Goal: Find specific page/section: Find specific page/section

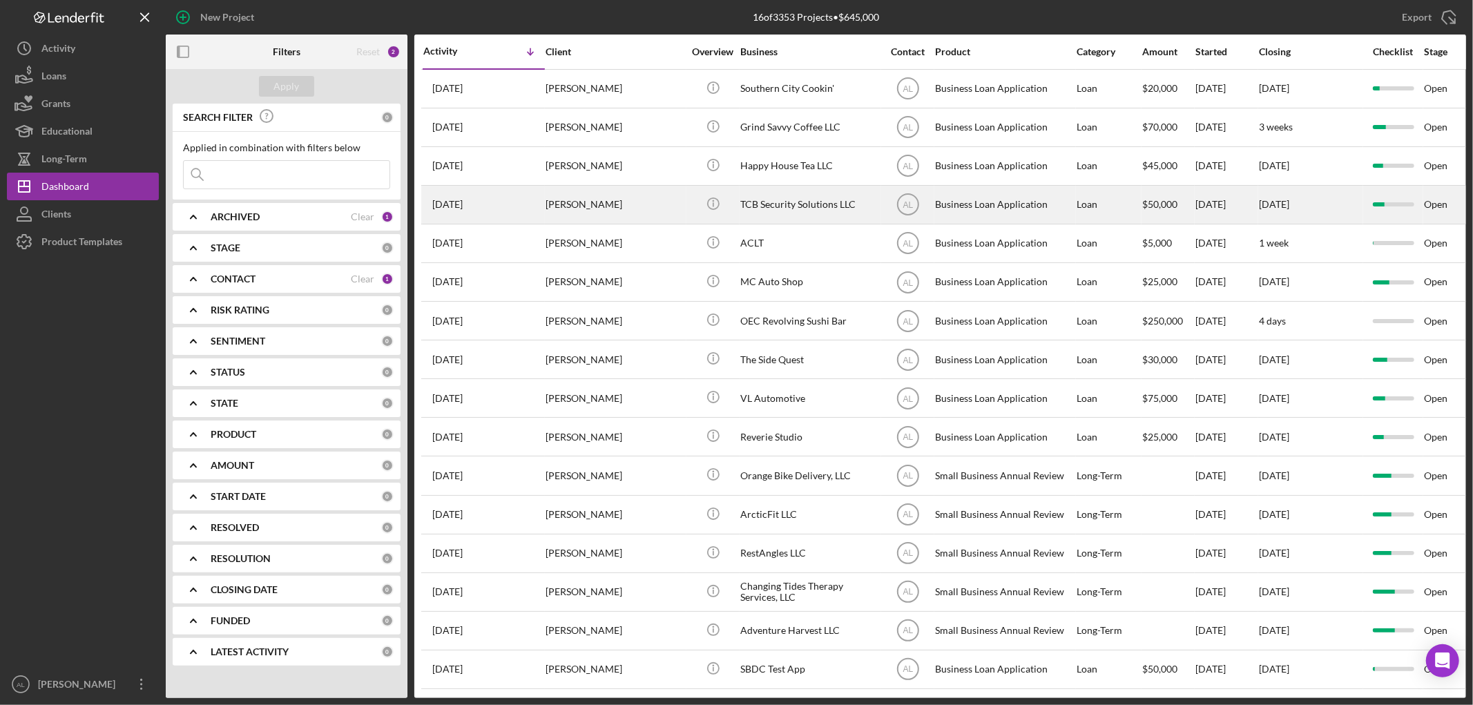
click at [589, 207] on div "[PERSON_NAME]" at bounding box center [615, 205] width 138 height 37
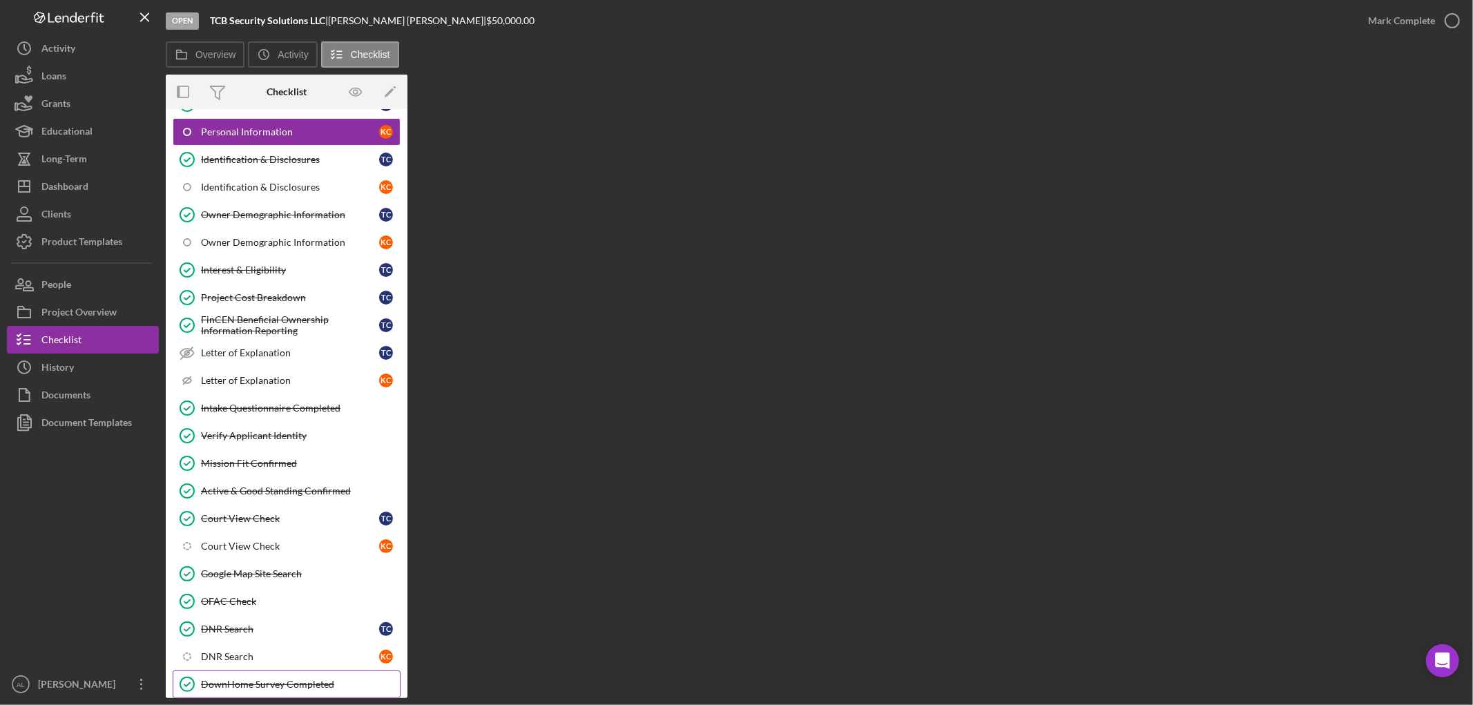
scroll to position [508, 0]
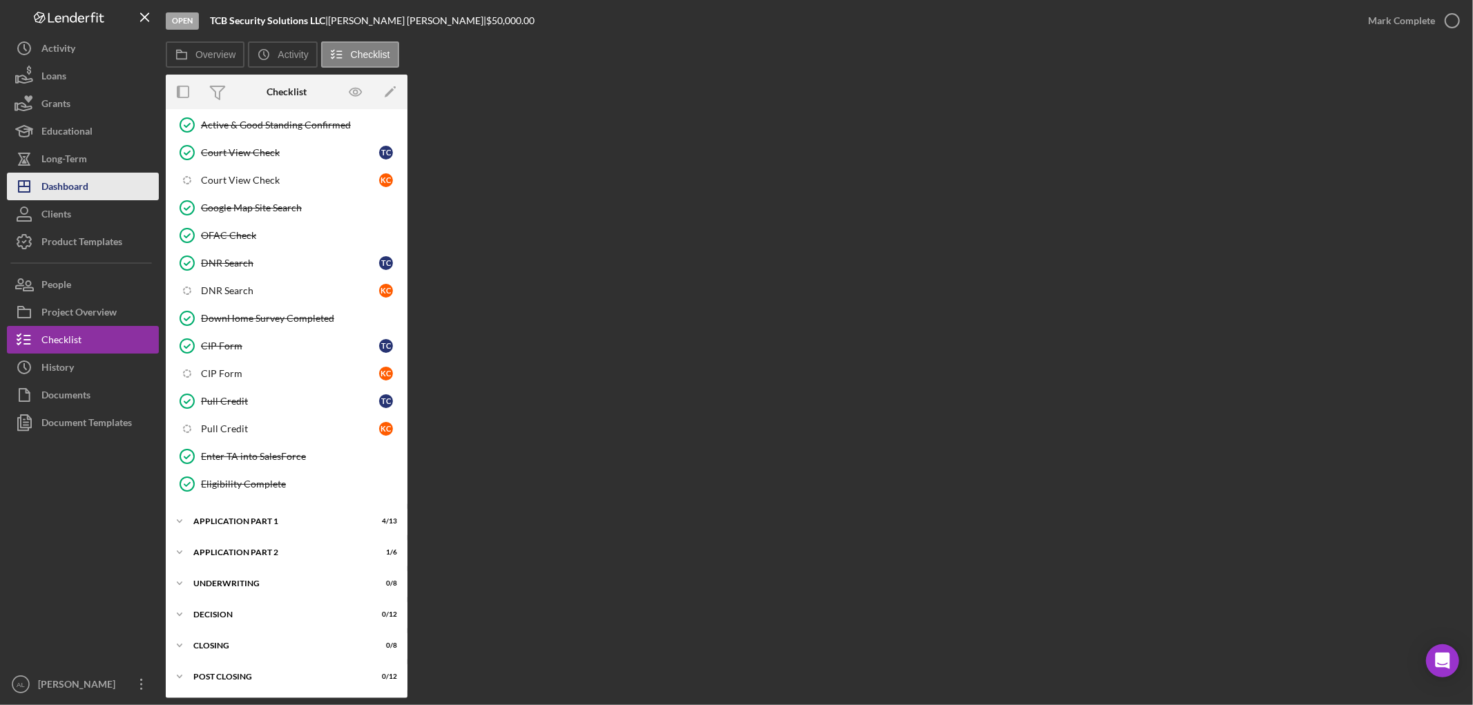
click at [54, 185] on div "Dashboard" at bounding box center [64, 188] width 47 height 31
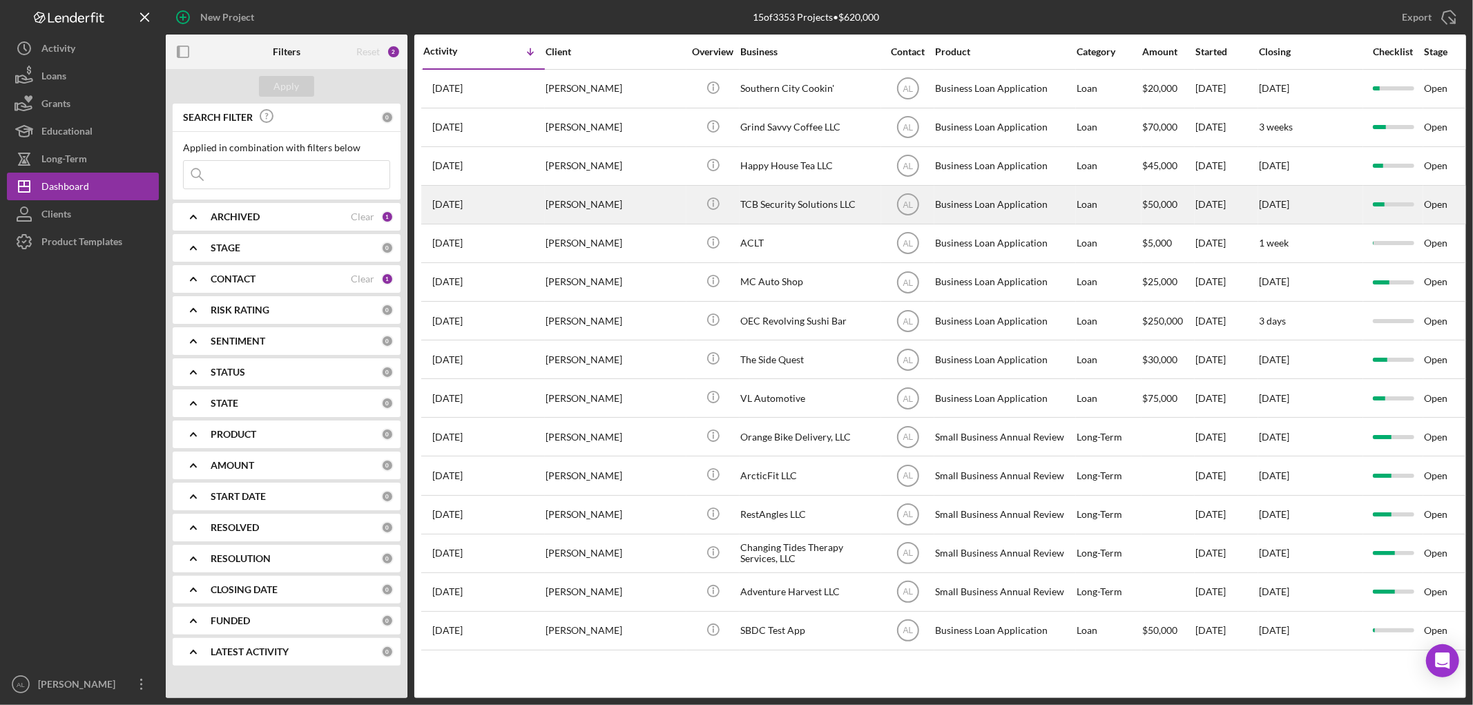
click at [658, 198] on div "[PERSON_NAME]" at bounding box center [615, 205] width 138 height 37
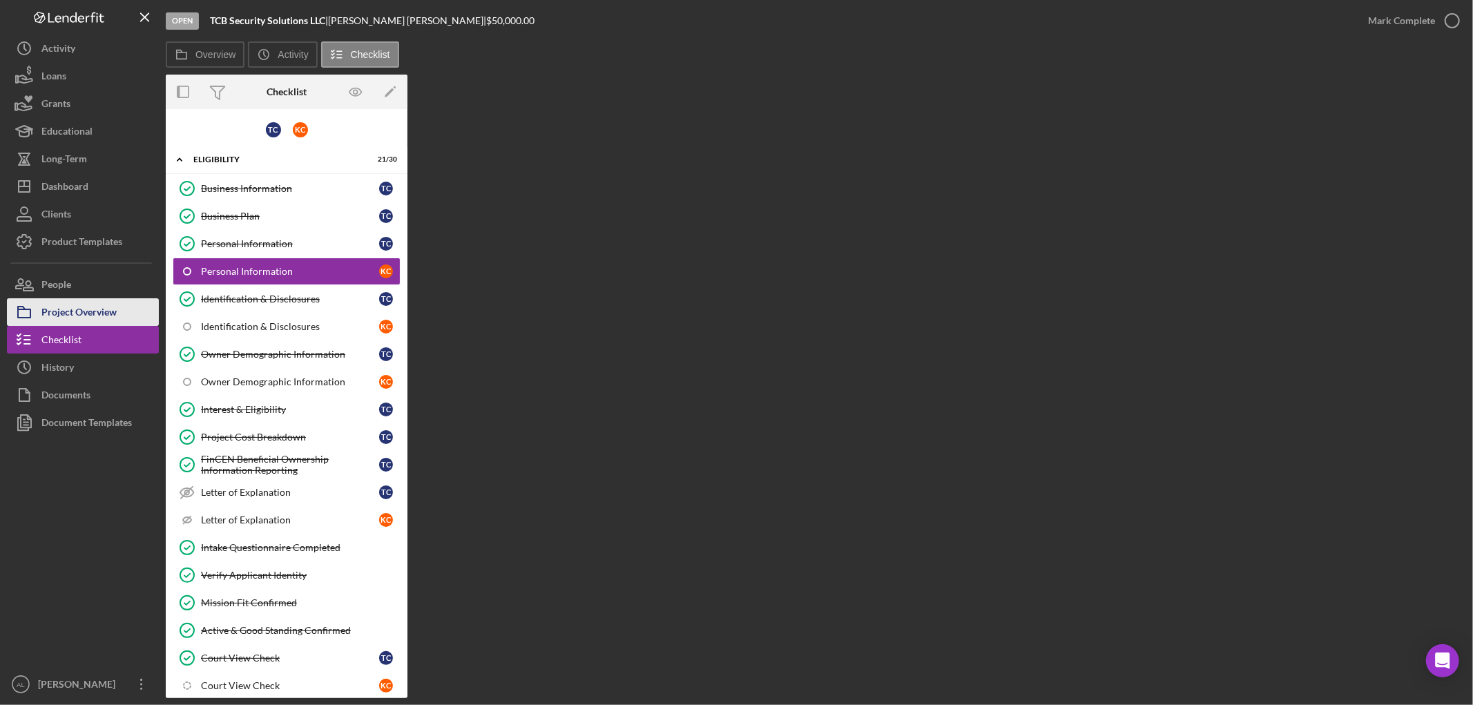
click at [70, 308] on div "Project Overview" at bounding box center [78, 313] width 75 height 31
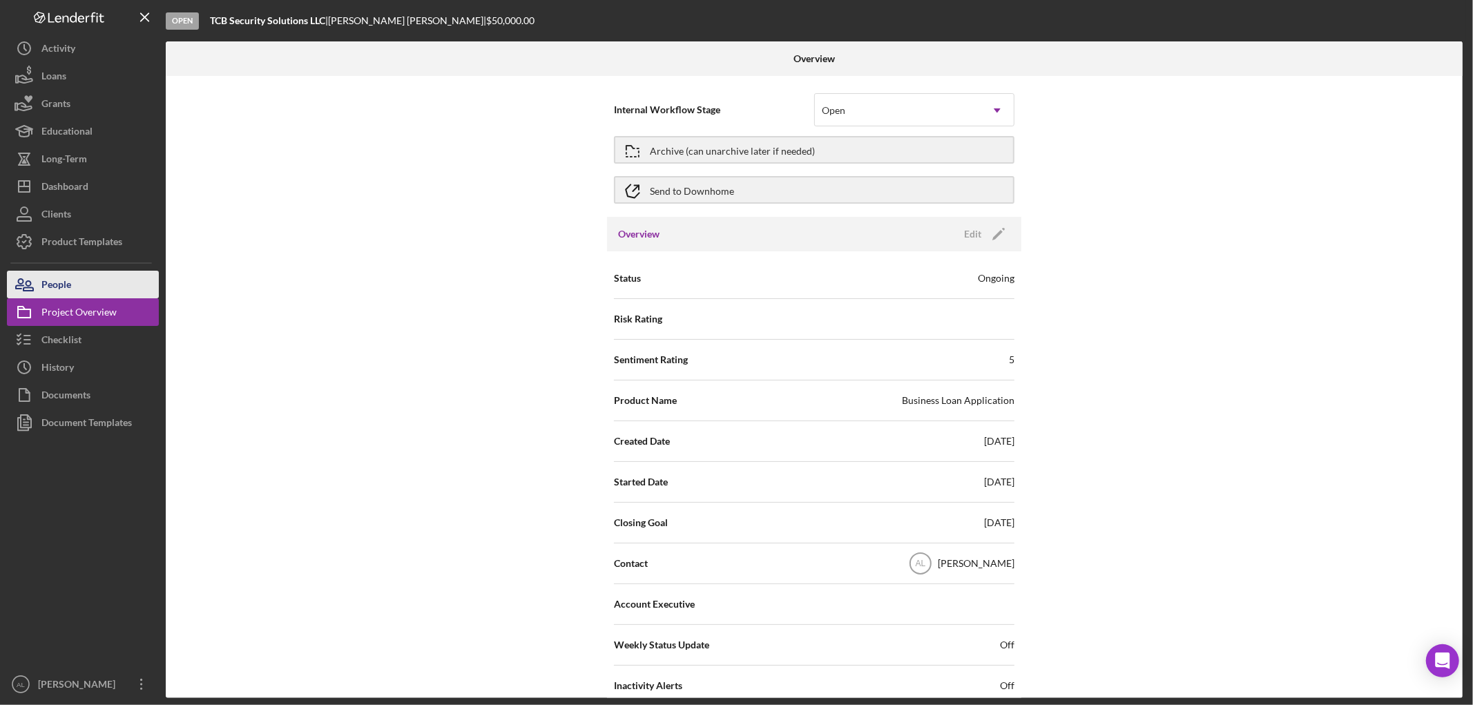
click at [64, 285] on div "People" at bounding box center [56, 286] width 30 height 31
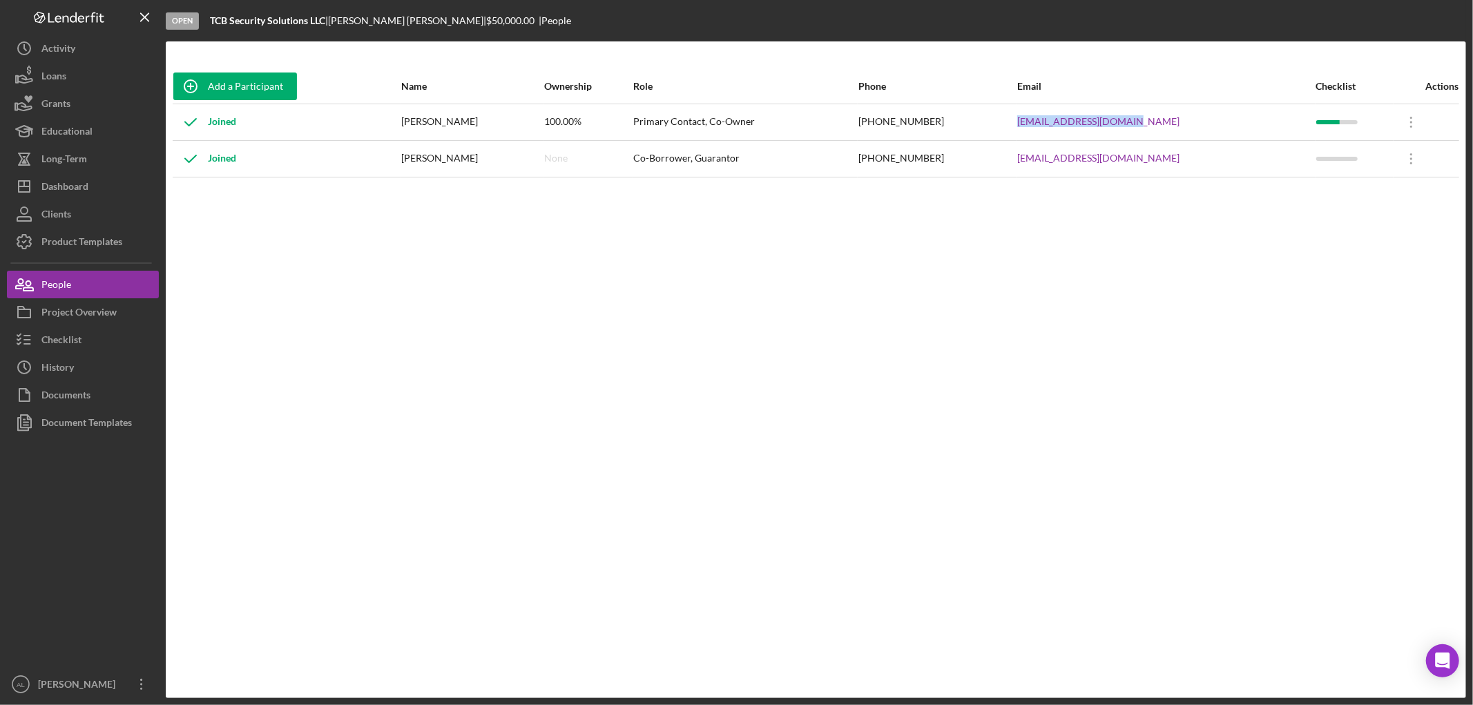
drag, startPoint x: 1198, startPoint y: 123, endPoint x: 1051, endPoint y: 125, distance: 146.5
click at [1051, 125] on tr "Joined [PERSON_NAME] 100.00% Primary Contact, Co-Owner [PHONE_NUMBER] [EMAIL_AD…" at bounding box center [816, 122] width 1287 height 37
copy tr "[EMAIL_ADDRESS][DOMAIN_NAME]"
drag, startPoint x: 1190, startPoint y: 160, endPoint x: 1025, endPoint y: 160, distance: 164.4
click at [1025, 160] on tr "Joined [PERSON_NAME] None Co-Borrower, Guarantor [PHONE_NUMBER] [EMAIL_ADDRESS]…" at bounding box center [816, 158] width 1287 height 37
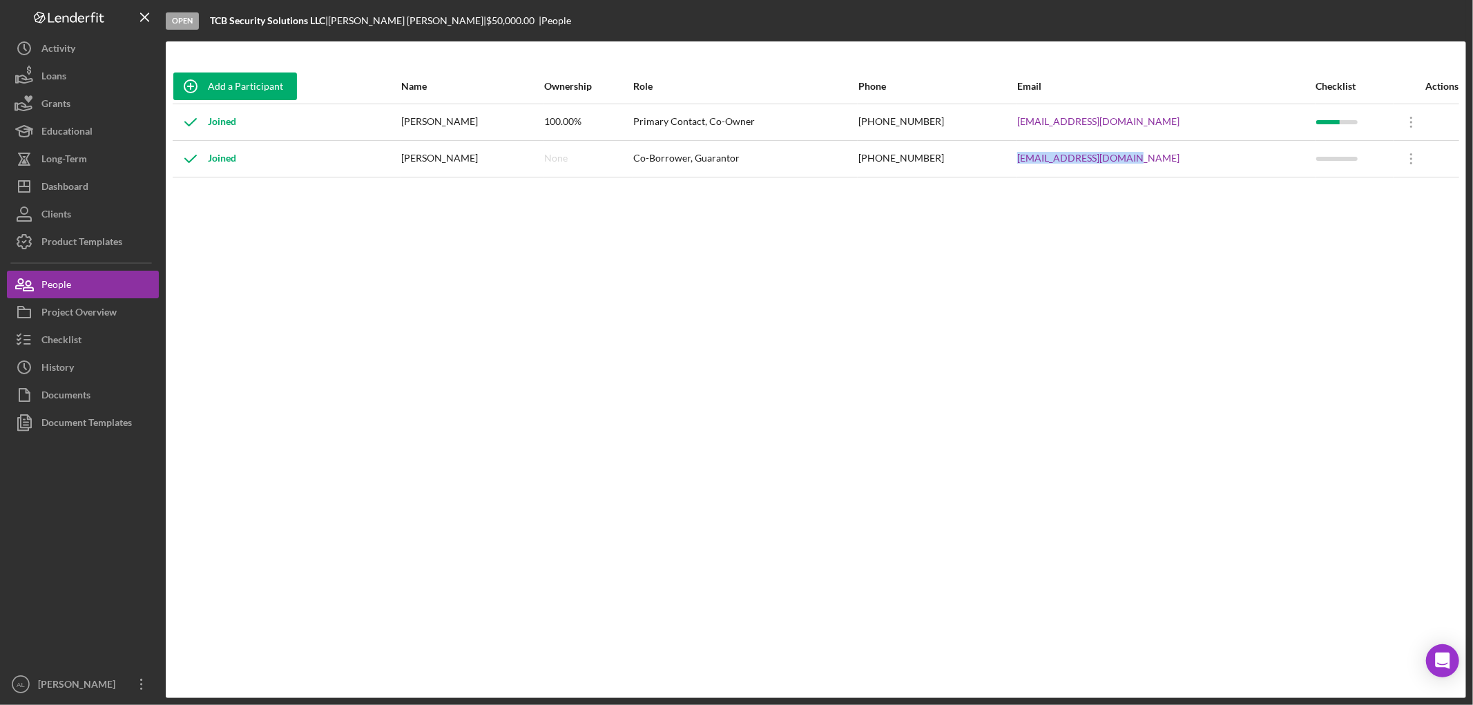
copy tr "[EMAIL_ADDRESS][DOMAIN_NAME]"
click at [94, 185] on button "Icon/Dashboard Dashboard" at bounding box center [83, 187] width 152 height 28
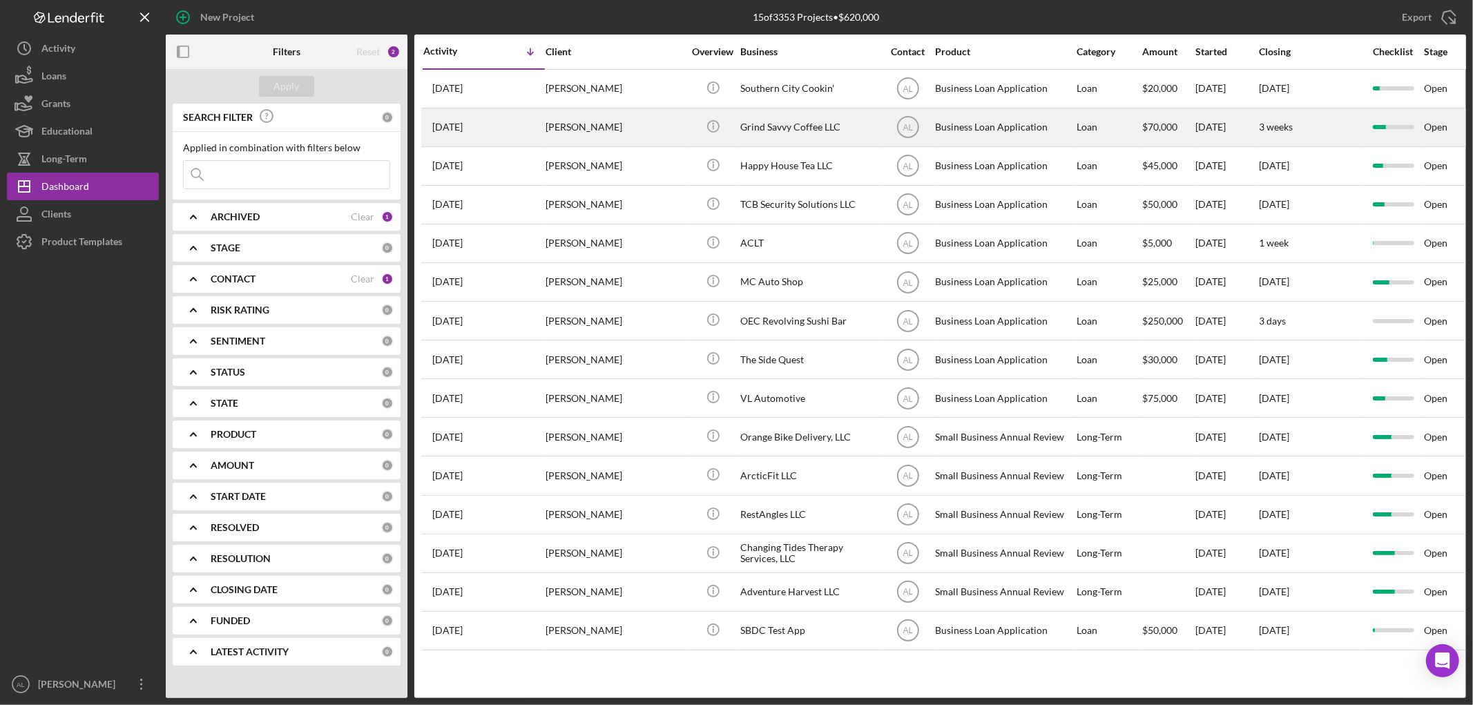
click at [626, 136] on div "[PERSON_NAME]" at bounding box center [615, 127] width 138 height 37
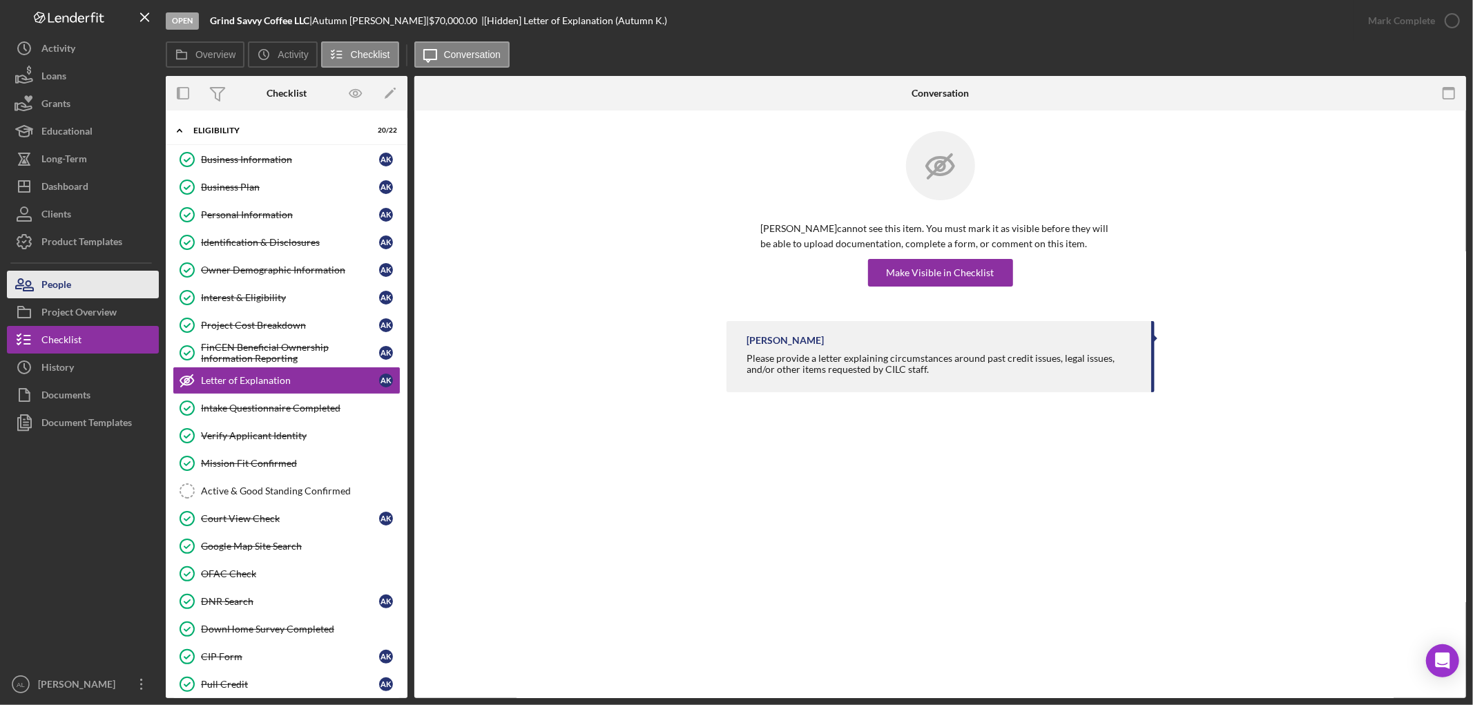
click at [99, 284] on button "People" at bounding box center [83, 285] width 152 height 28
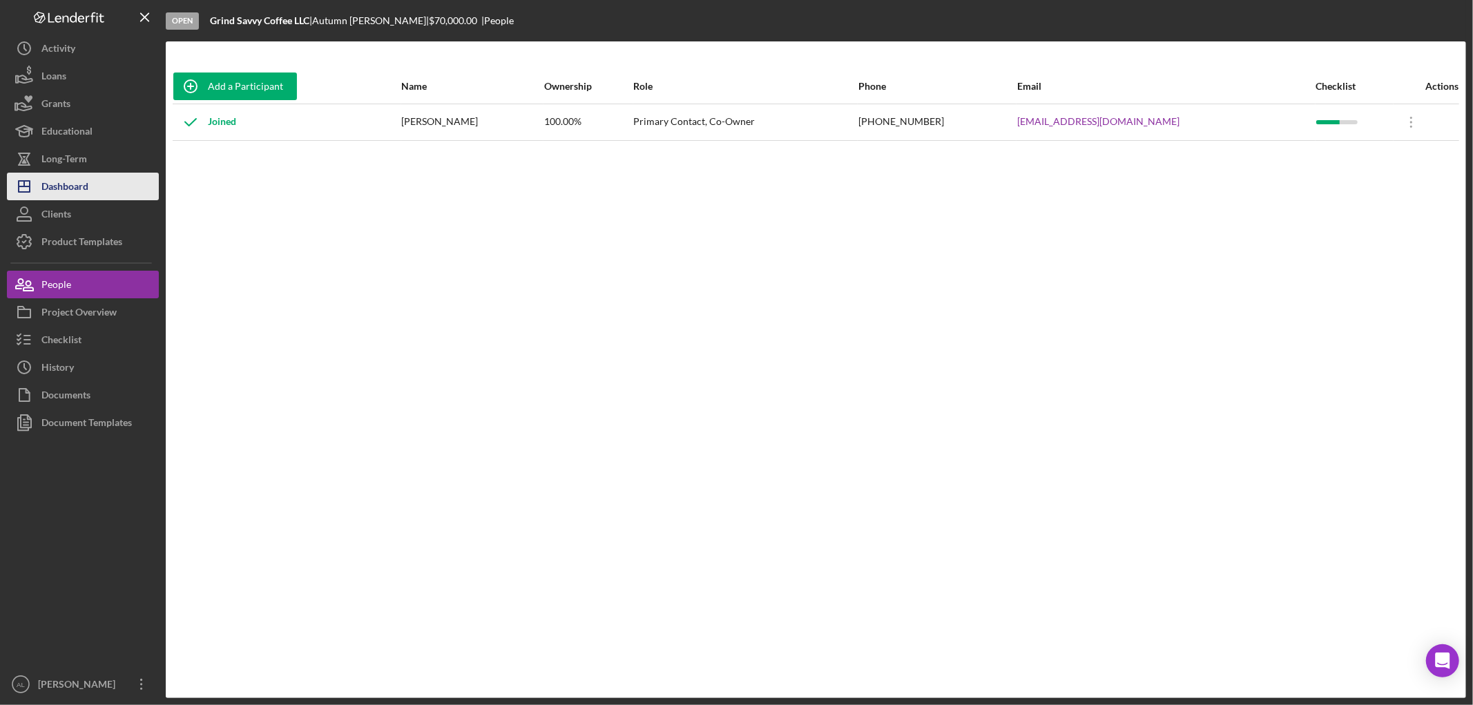
click at [130, 189] on button "Icon/Dashboard Dashboard" at bounding box center [83, 187] width 152 height 28
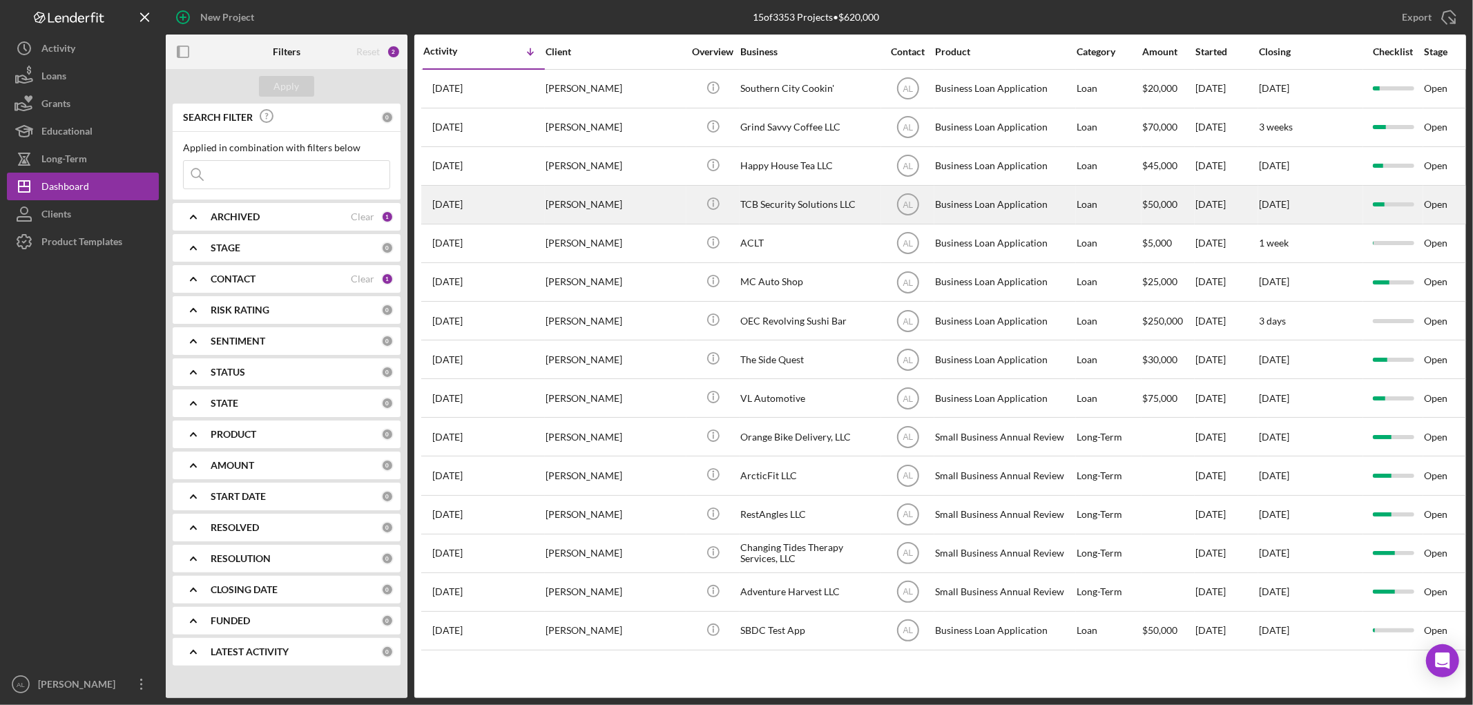
click at [632, 206] on div "[PERSON_NAME]" at bounding box center [615, 205] width 138 height 37
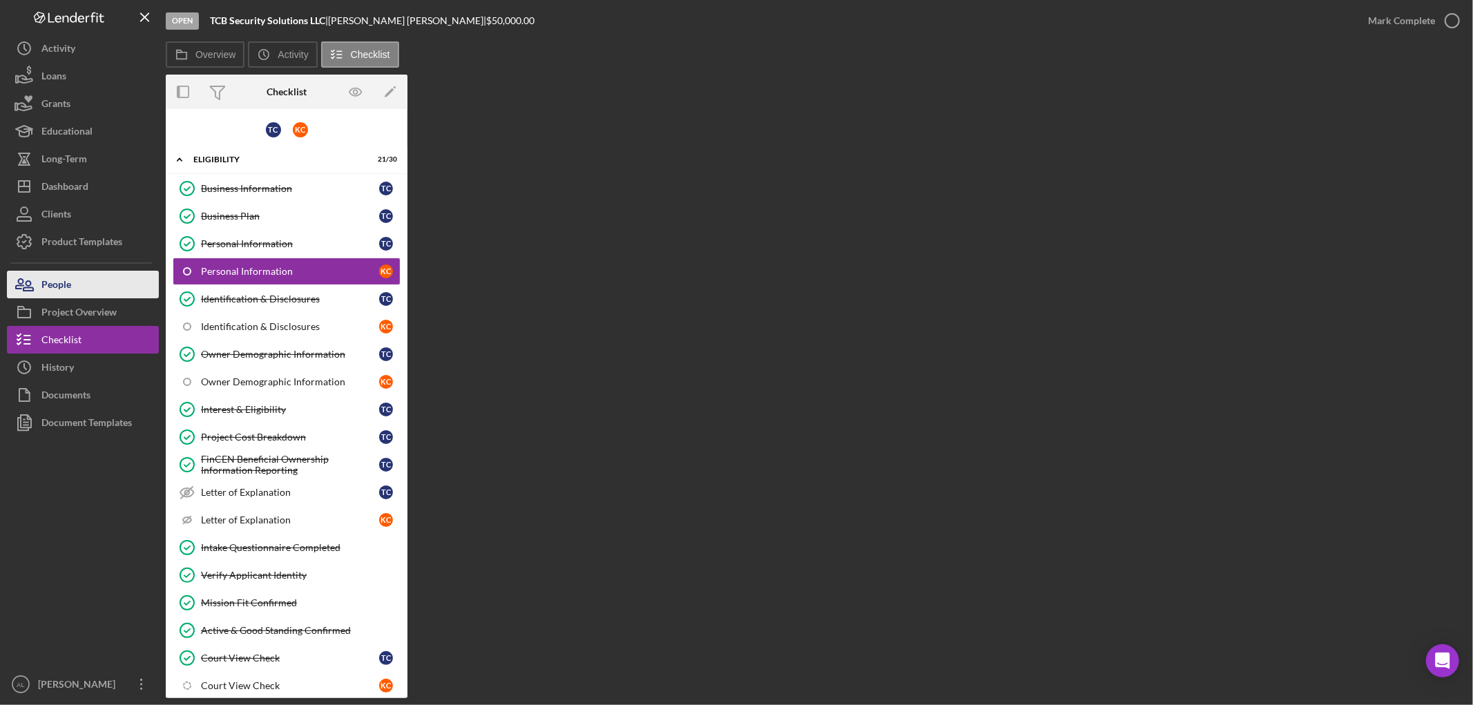
click at [120, 293] on button "People" at bounding box center [83, 285] width 152 height 28
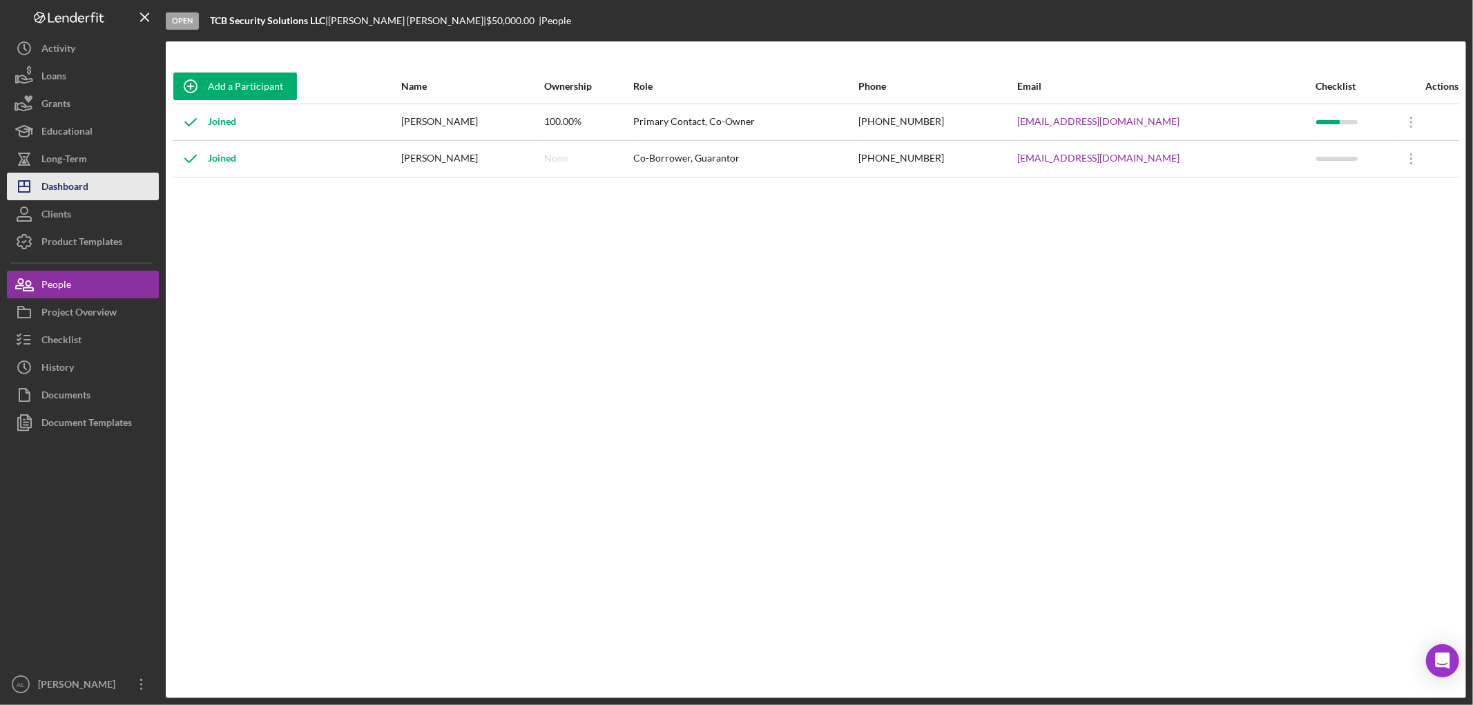
click at [92, 189] on button "Icon/Dashboard Dashboard" at bounding box center [83, 187] width 152 height 28
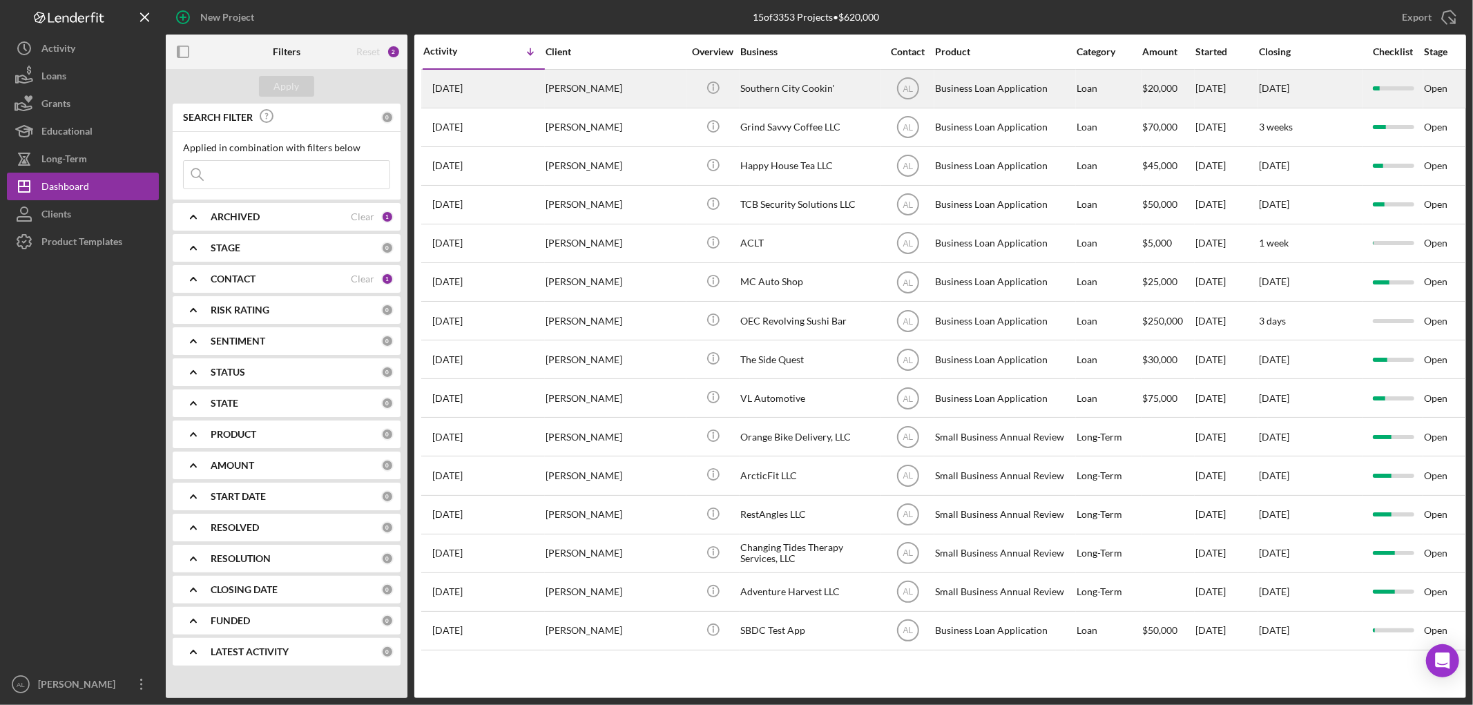
click at [627, 91] on div "[PERSON_NAME]" at bounding box center [615, 88] width 138 height 37
